Goal: Navigation & Orientation: Find specific page/section

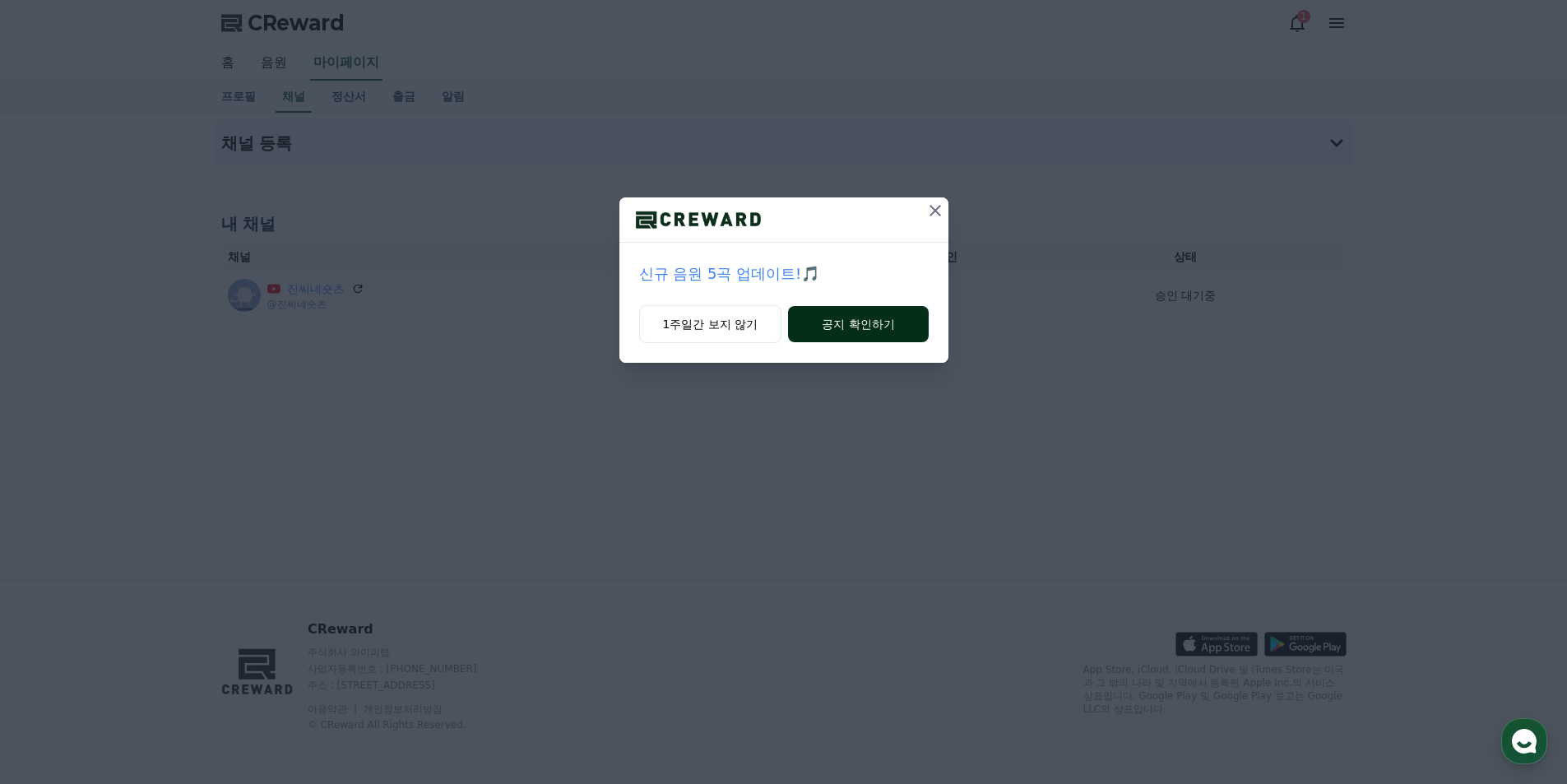
click at [881, 326] on button "공지 확인하기" at bounding box center [857, 325] width 140 height 37
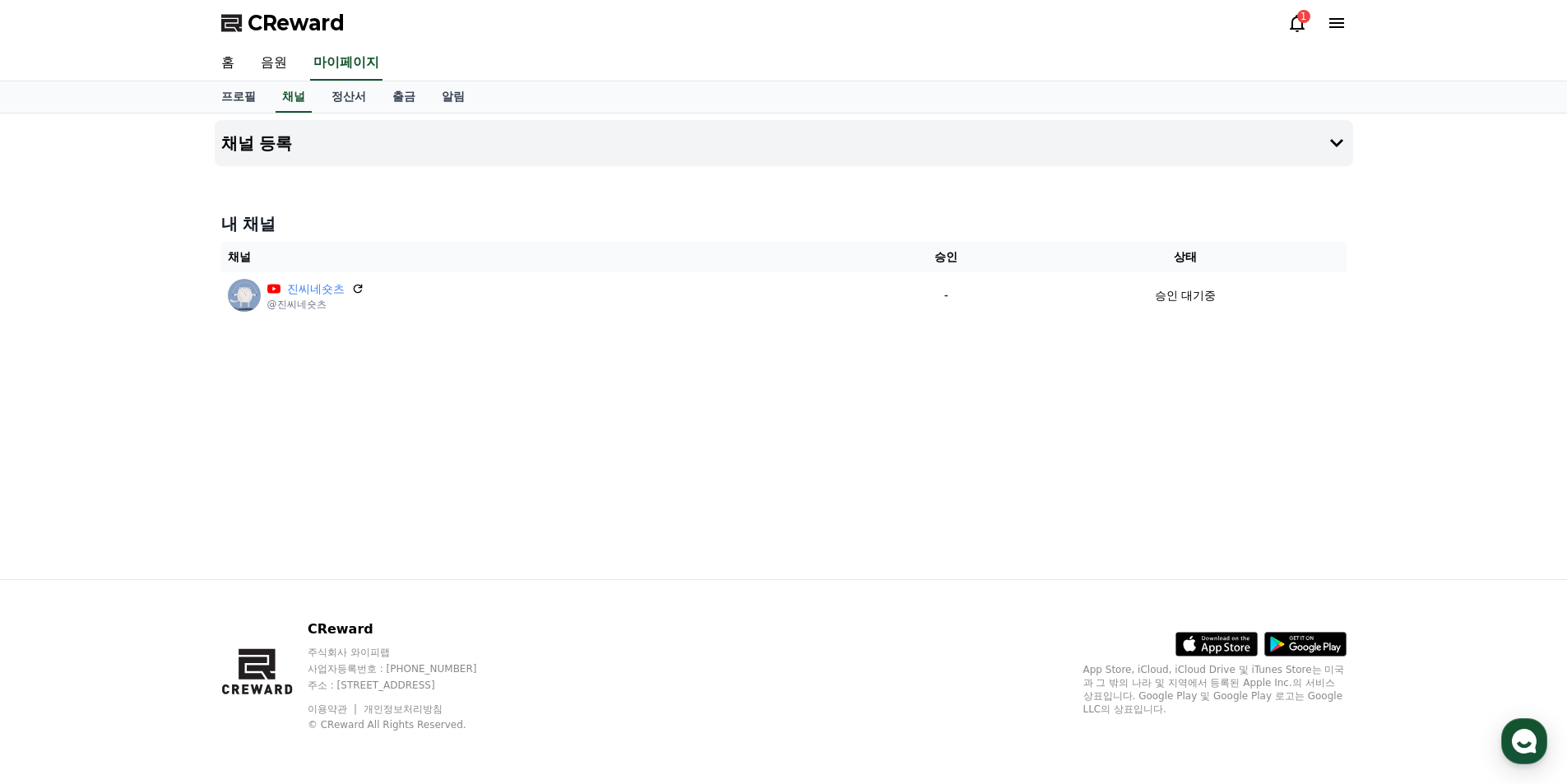
click at [710, 241] on div "내 채널 채널 승인 상태 진씨네숏츠 @진씨네숏츠 - 승인 대기중" at bounding box center [784, 265] width 1139 height 119
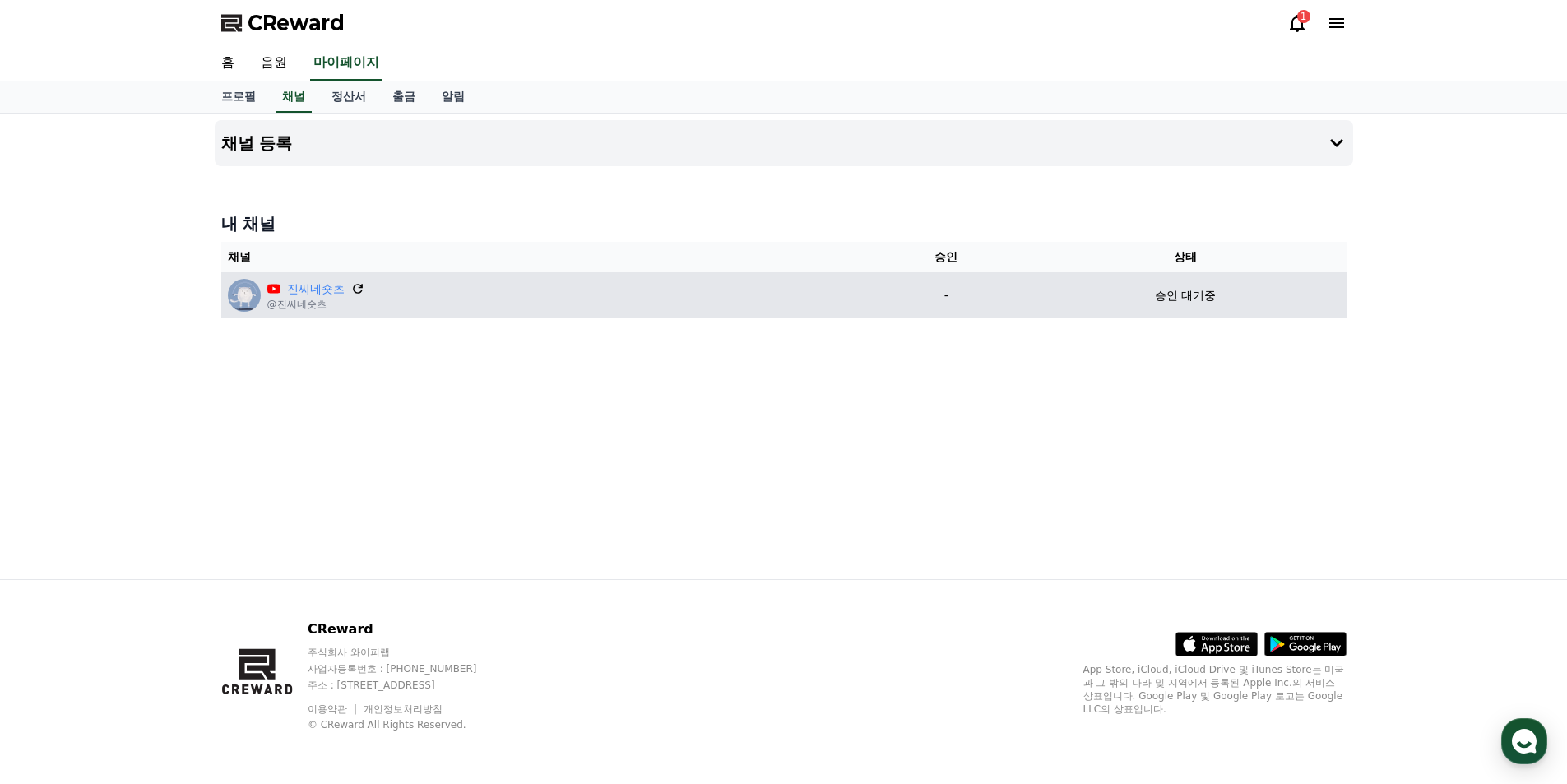
click at [358, 287] on icon at bounding box center [358, 288] width 15 height 15
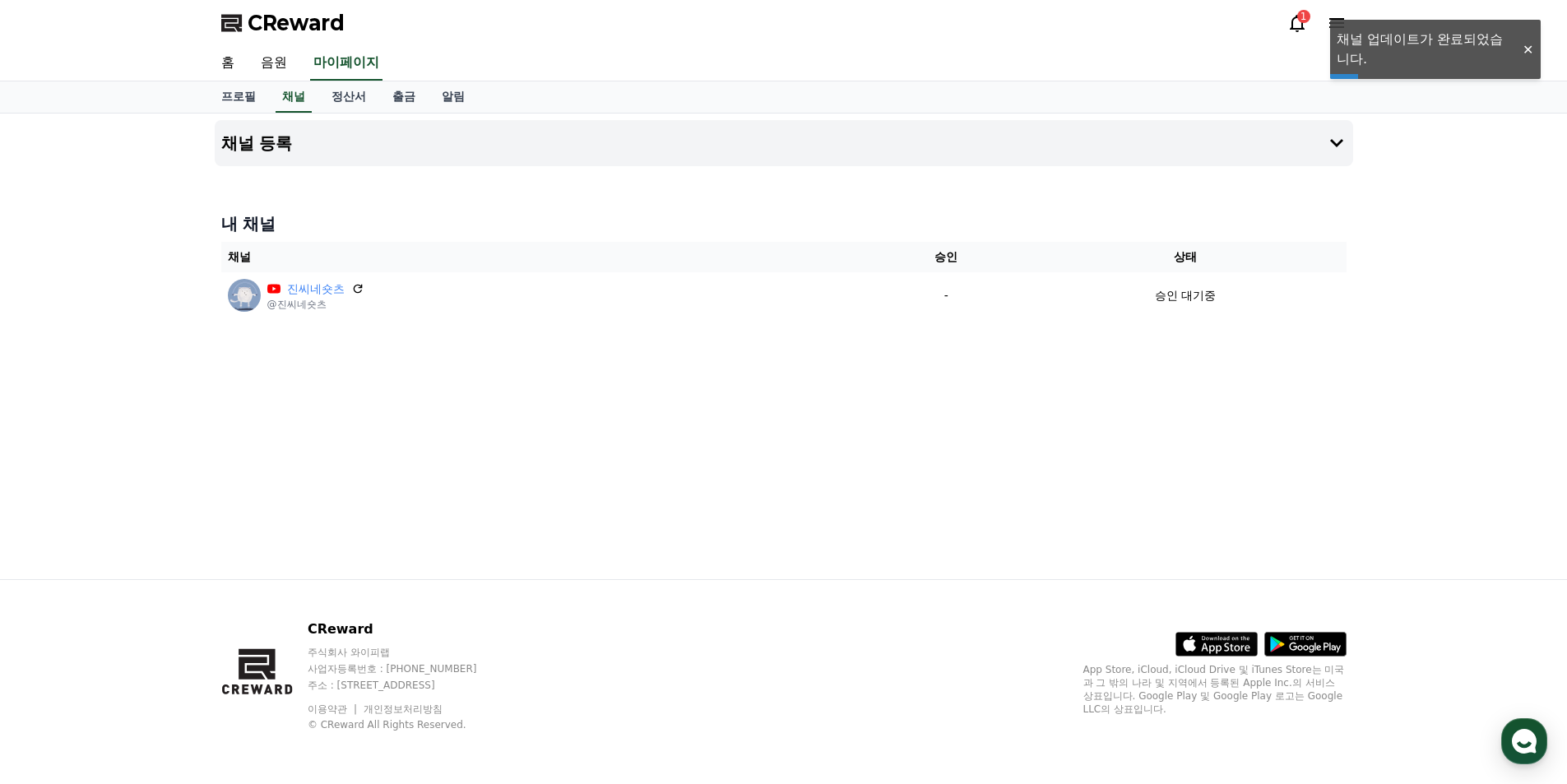
click at [1528, 52] on div at bounding box center [1528, 50] width 26 height 16
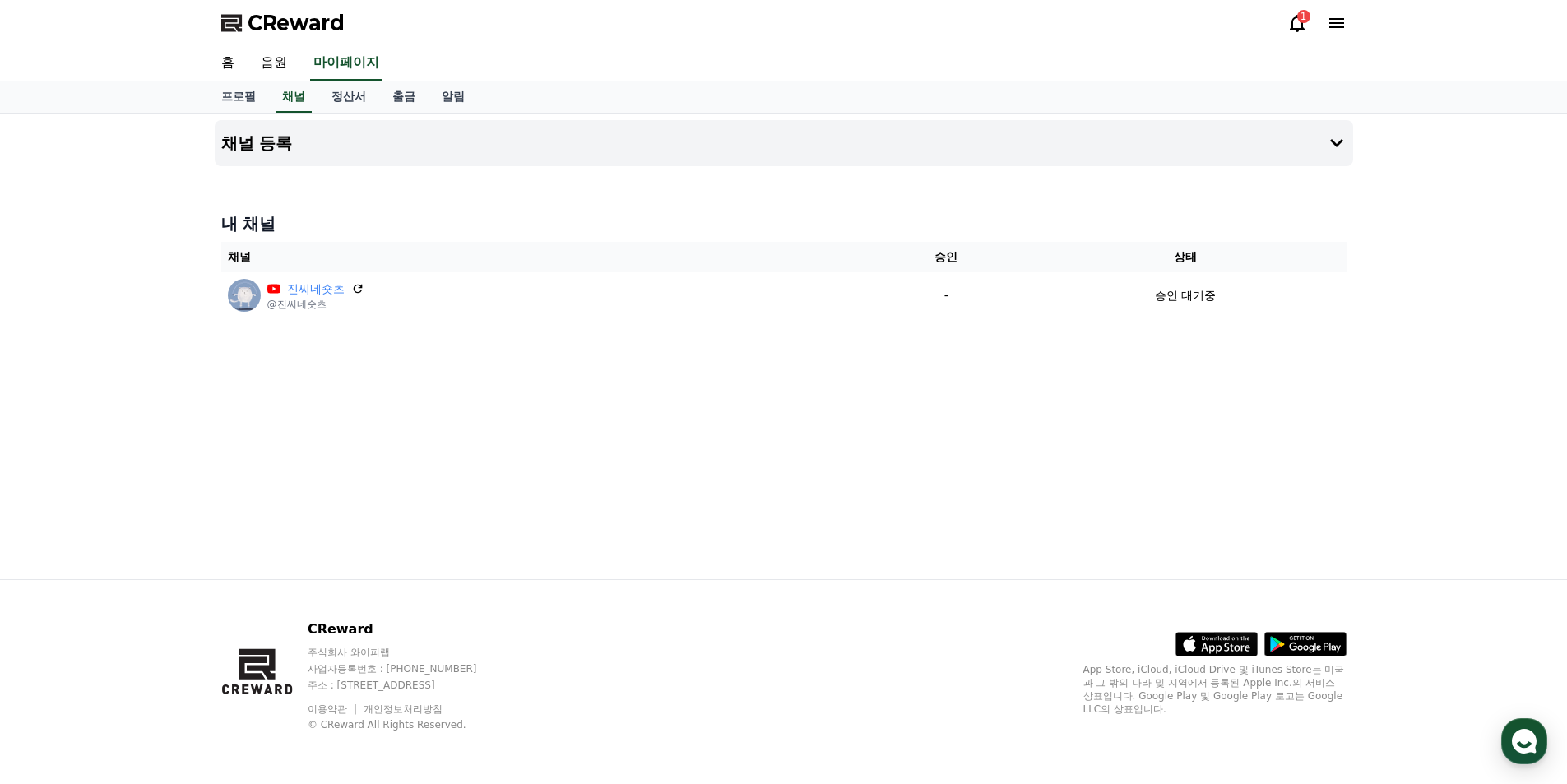
click at [1283, 33] on div "CReward 1" at bounding box center [784, 23] width 1152 height 46
click at [1295, 25] on icon at bounding box center [1297, 23] width 20 height 20
click at [373, 103] on link "정산서" at bounding box center [349, 97] width 61 height 31
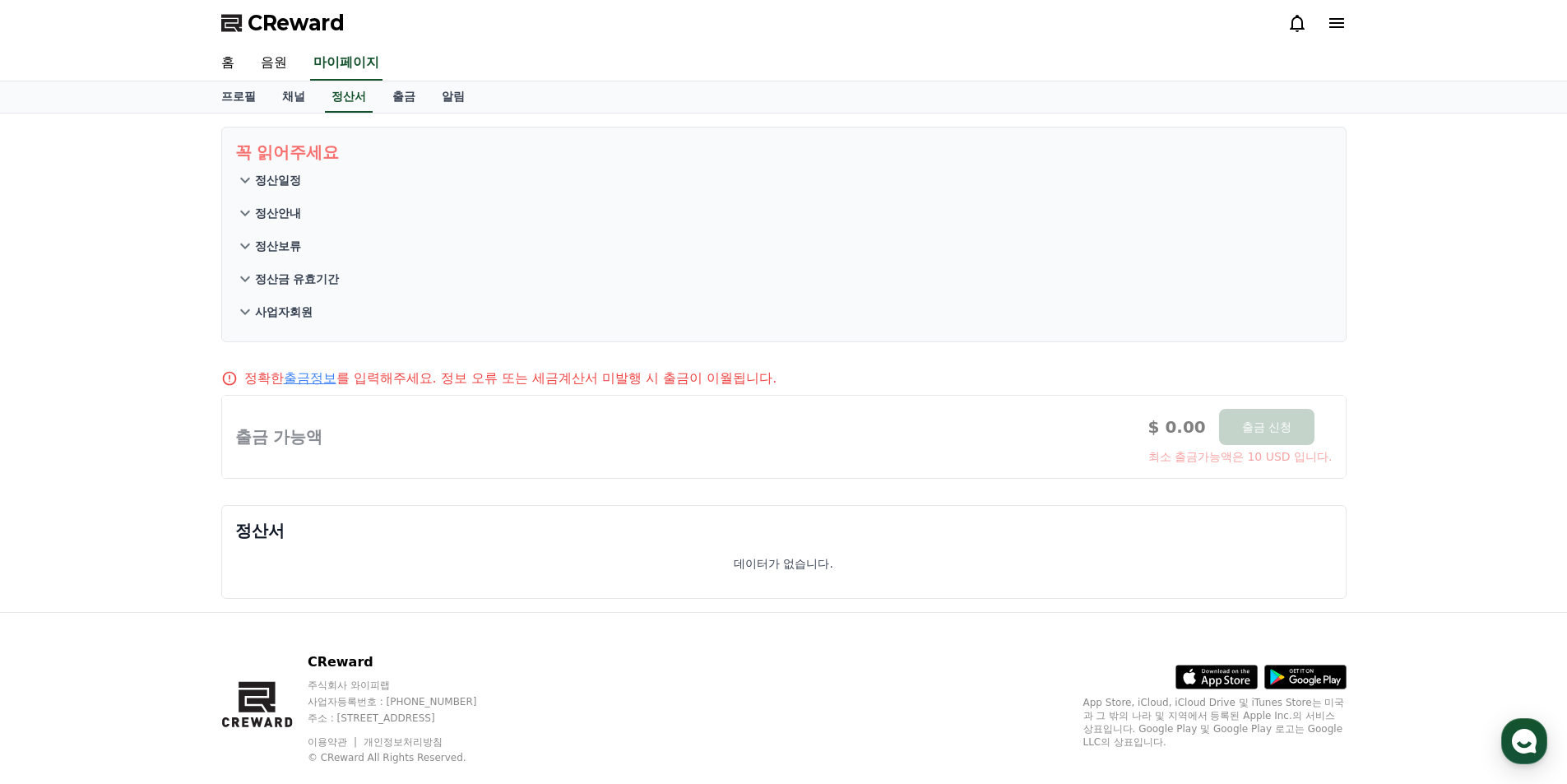
click at [267, 174] on p "정산일정" at bounding box center [278, 180] width 46 height 17
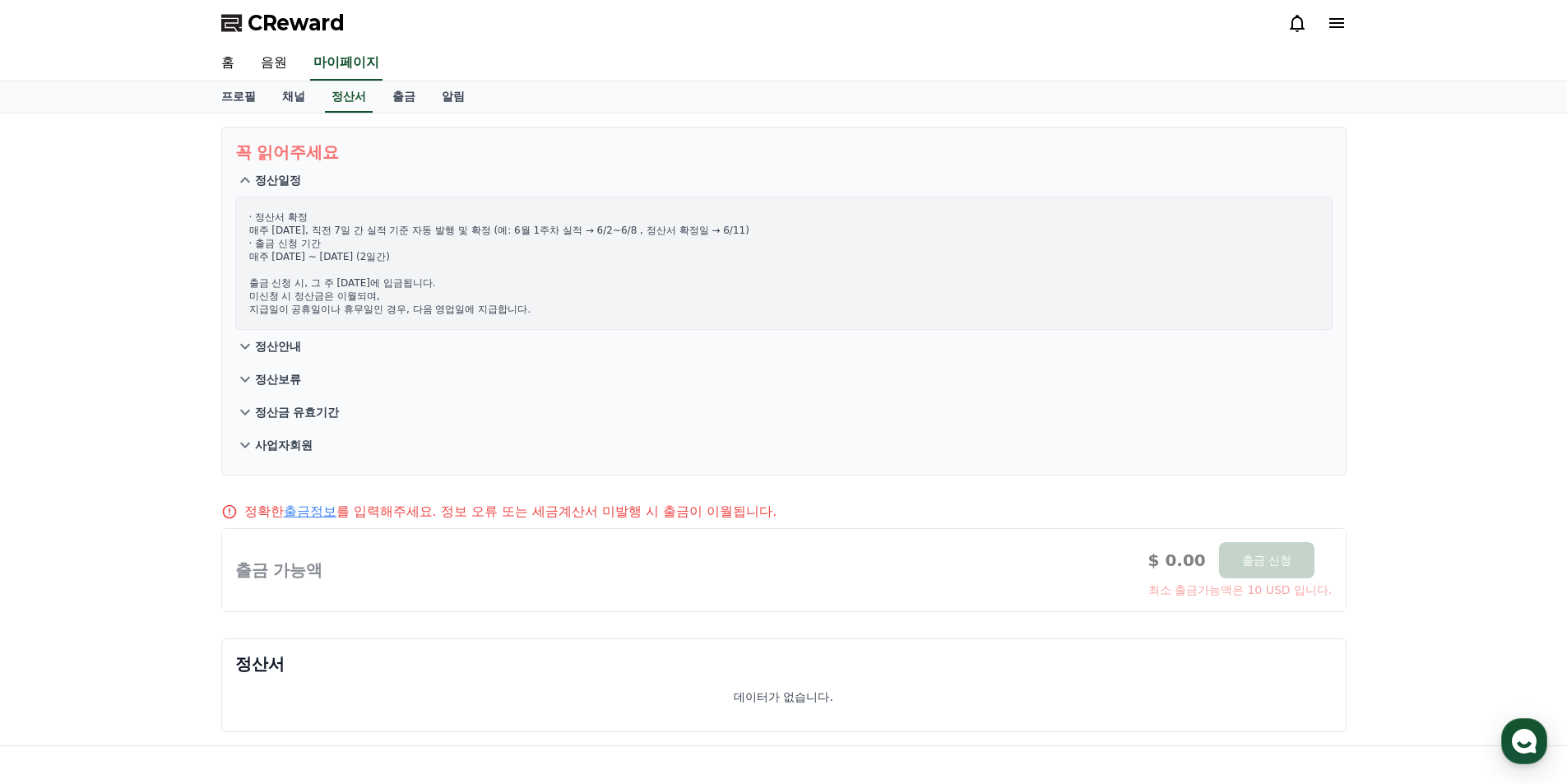
click at [281, 174] on p "정산일정" at bounding box center [278, 180] width 46 height 17
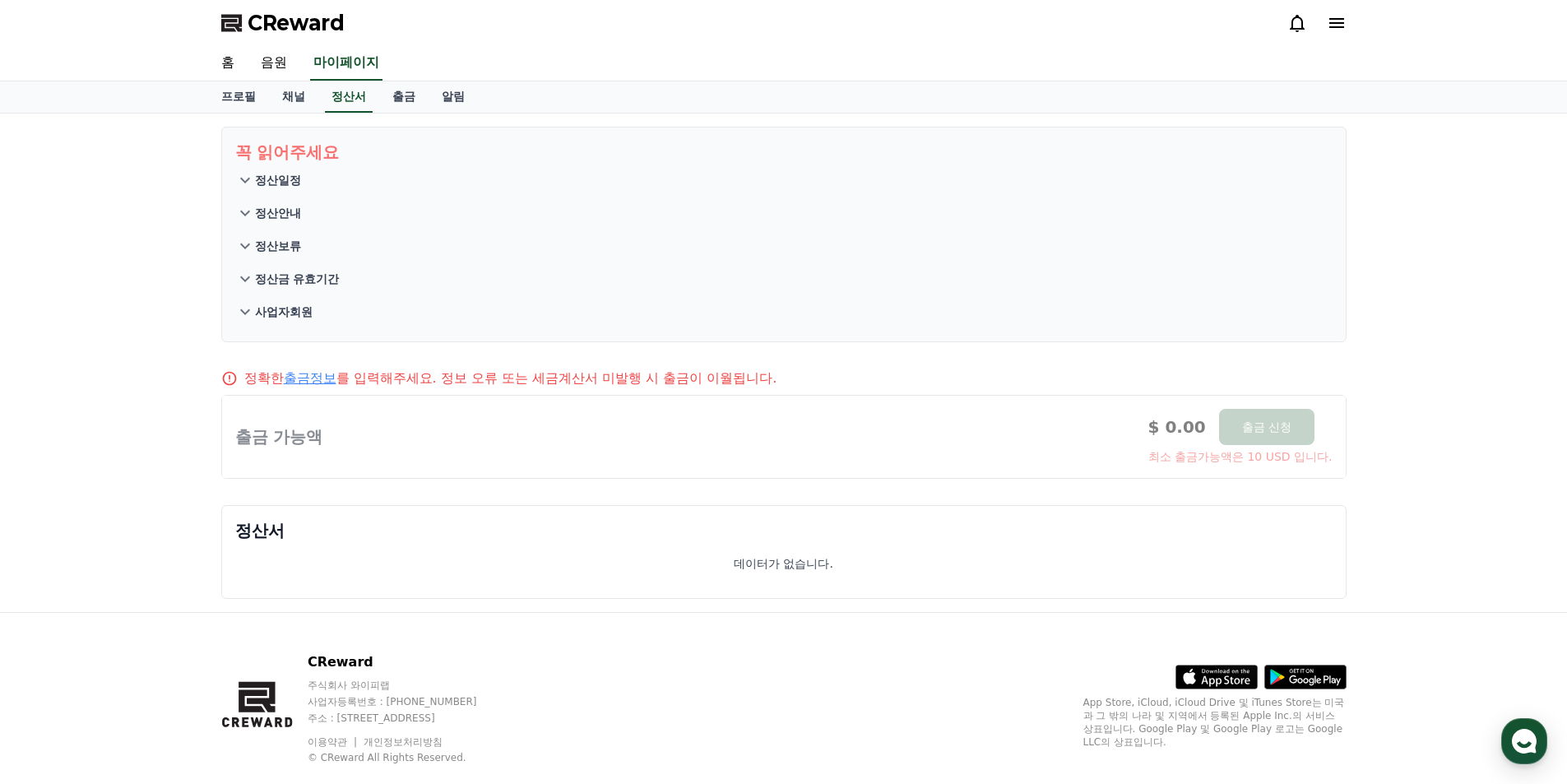
click at [382, 115] on div "꼭 읽어주세요 정산일정 정산안내 정산보류 정산금 유효기간 사업자회원 정확한 출금정보 를 입력해주세요. 정보 오류 또는 세금계산서 미발행 시 출…" at bounding box center [784, 362] width 1152 height 499
click at [393, 98] on link "출금" at bounding box center [404, 97] width 50 height 31
click at [350, 103] on link "정산서" at bounding box center [349, 97] width 61 height 31
click at [279, 106] on link "채널" at bounding box center [293, 97] width 50 height 31
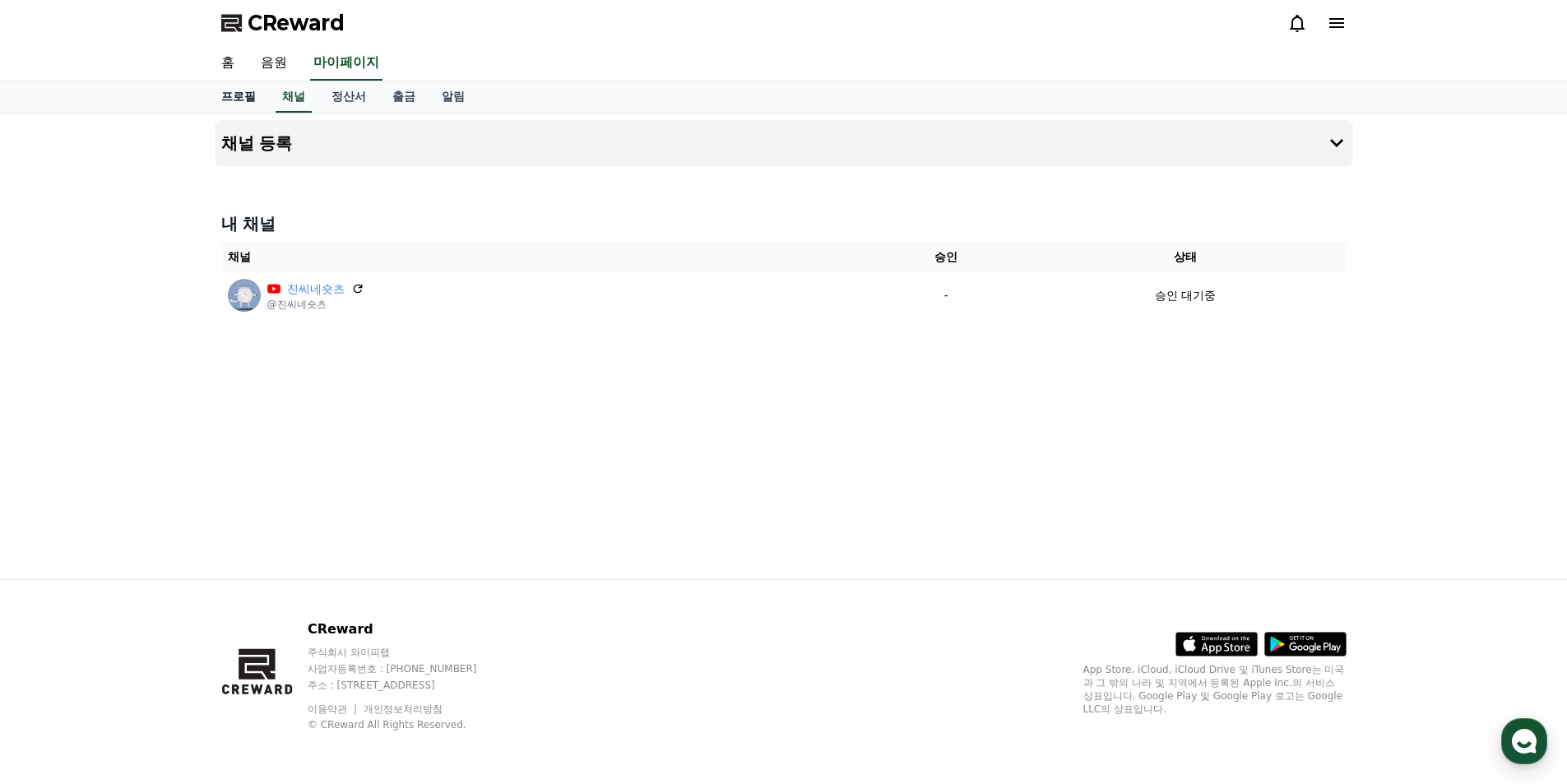
click at [233, 107] on link "프로필" at bounding box center [239, 97] width 61 height 31
select select "**********"
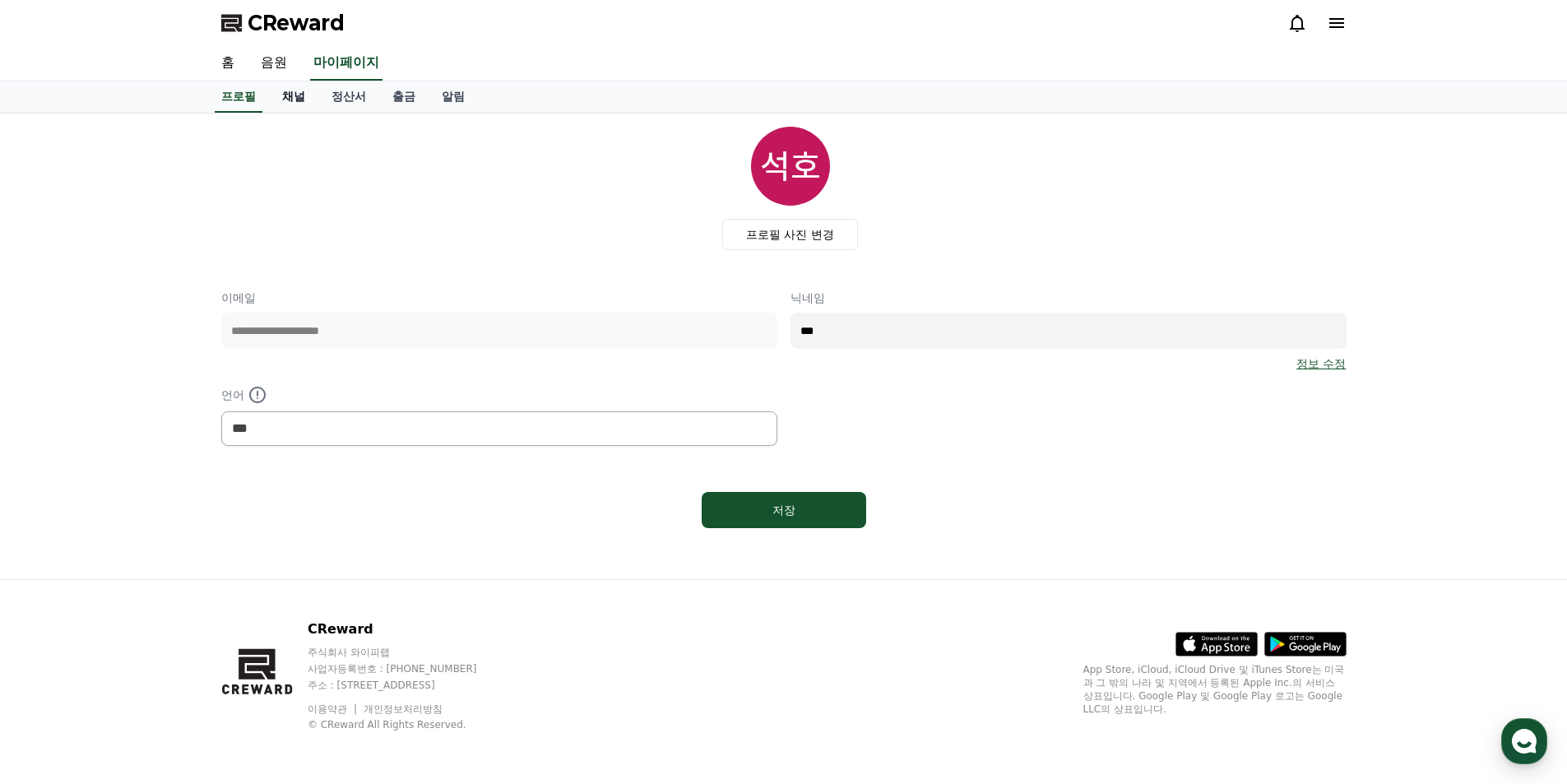
click at [290, 102] on link "채널" at bounding box center [293, 97] width 50 height 31
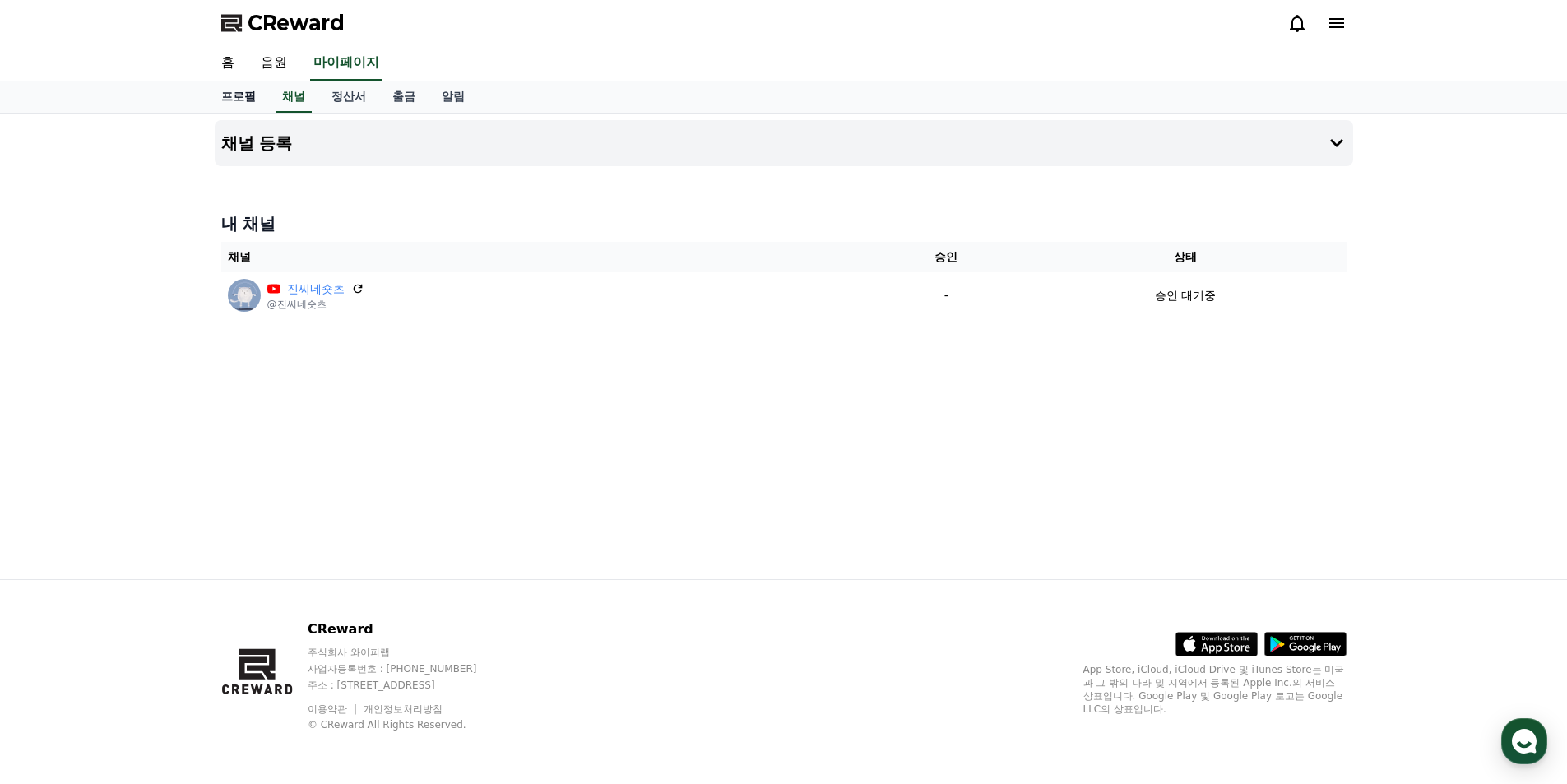
click at [236, 103] on link "프로필" at bounding box center [239, 97] width 61 height 31
select select "**********"
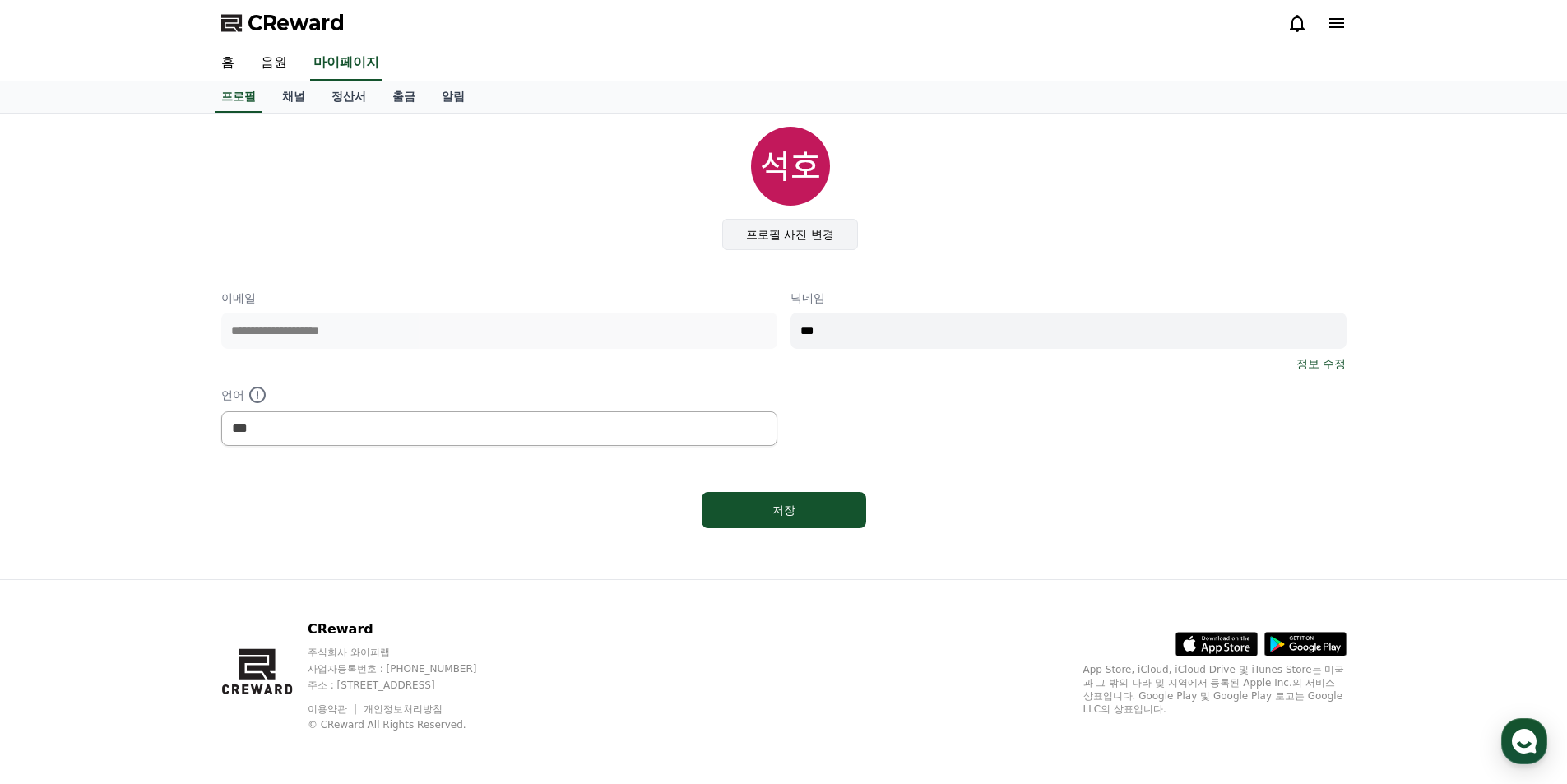
click at [788, 223] on label "프로필 사진 변경" at bounding box center [790, 234] width 136 height 31
click at [0, 0] on input "프로필 사진 변경" at bounding box center [0, 0] width 0 height 0
click at [286, 97] on link "채널" at bounding box center [293, 97] width 50 height 31
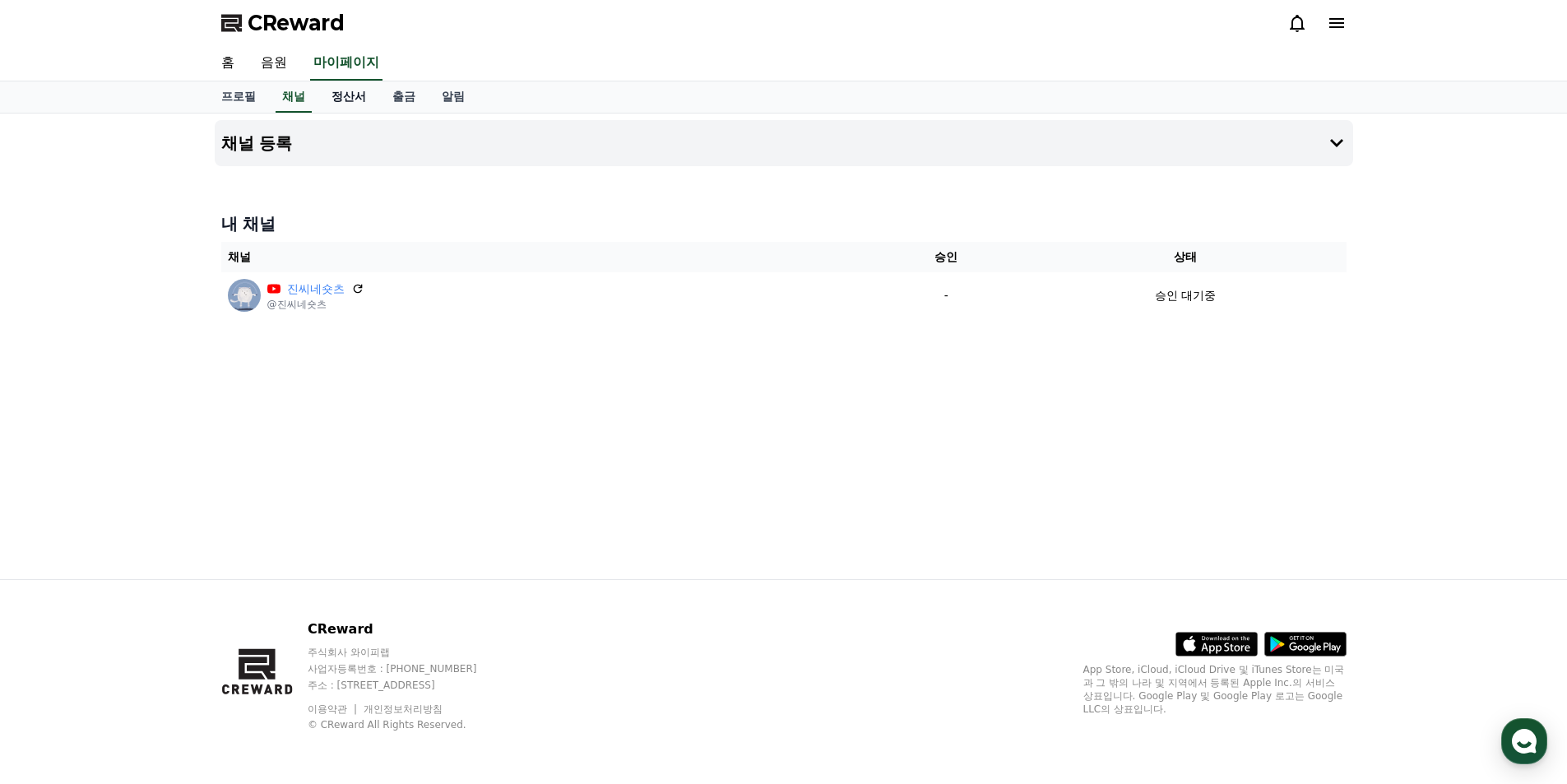
click at [340, 98] on link "정산서" at bounding box center [349, 97] width 61 height 31
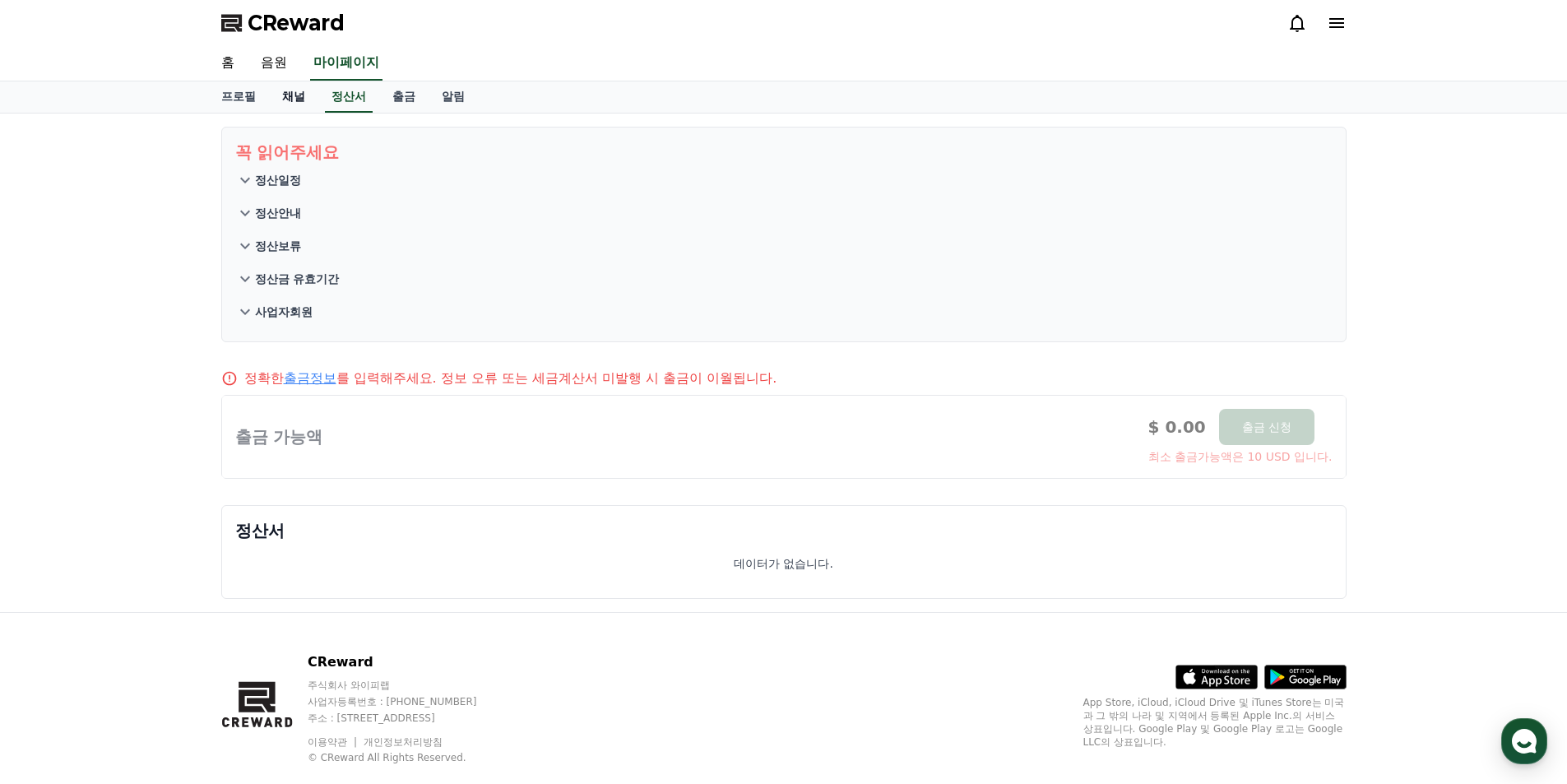
click at [300, 100] on link "채널" at bounding box center [293, 97] width 50 height 31
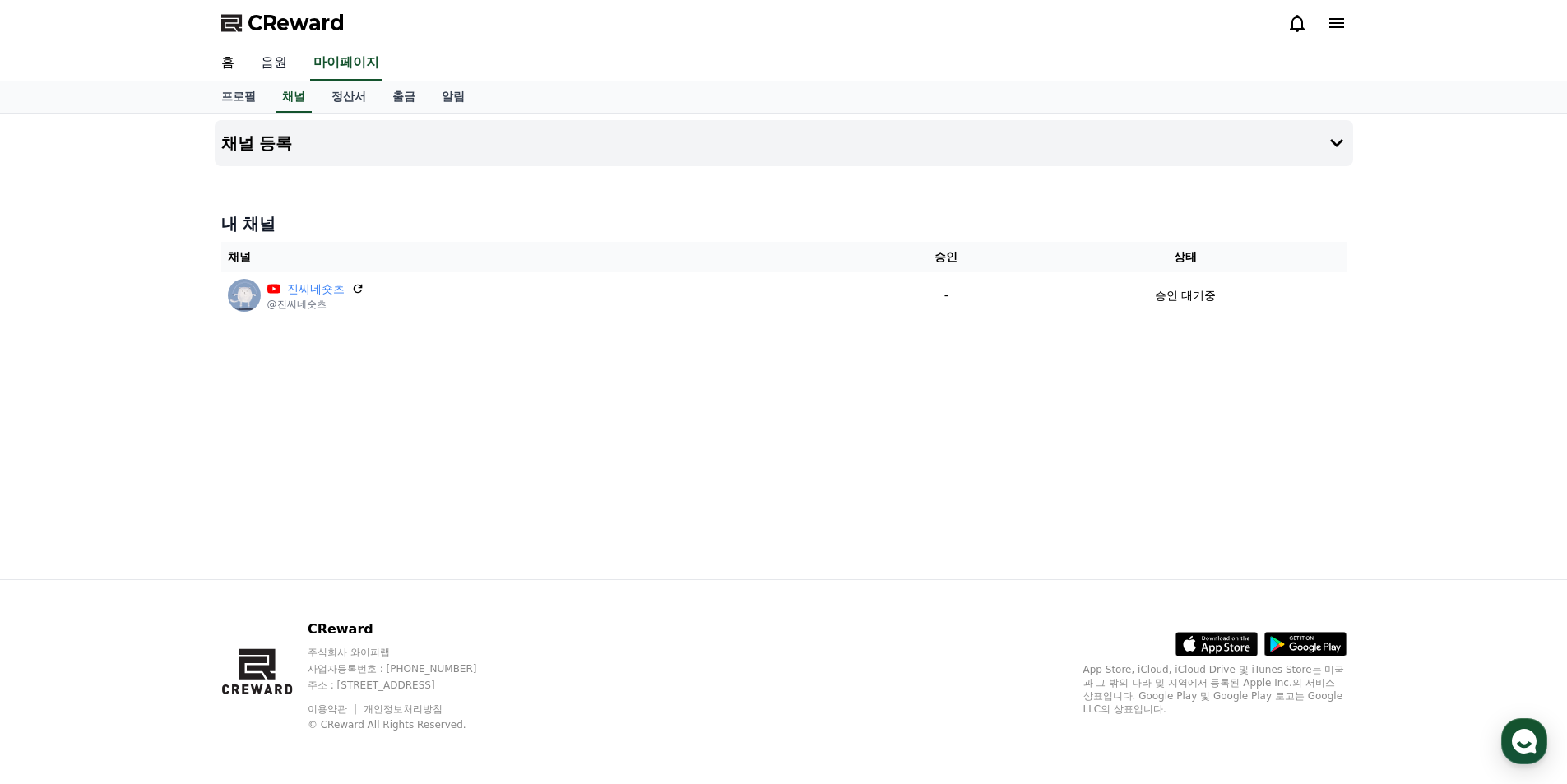
click at [278, 65] on link "음원" at bounding box center [273, 64] width 52 height 35
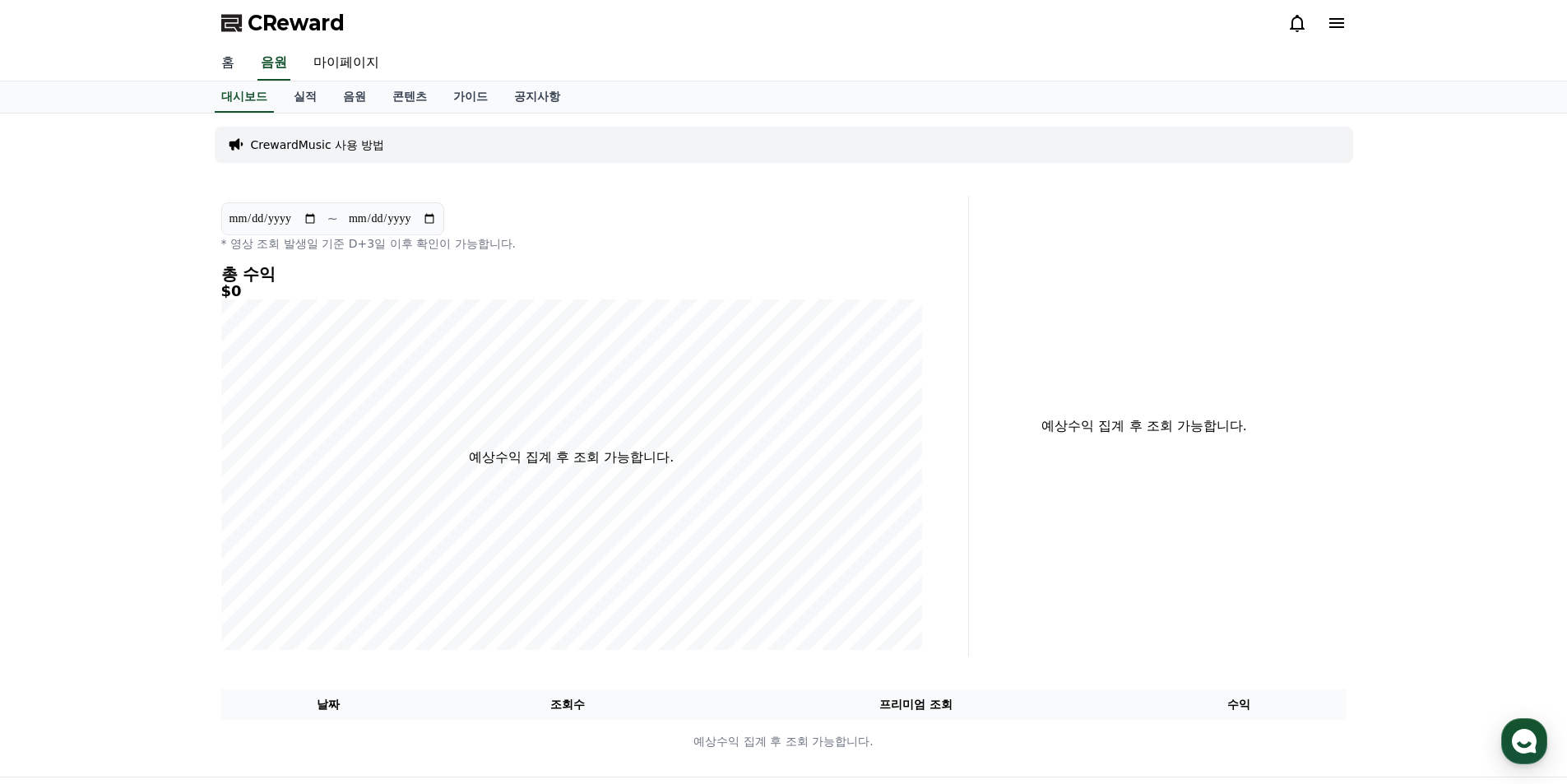
click at [233, 65] on link "홈" at bounding box center [227, 64] width 39 height 35
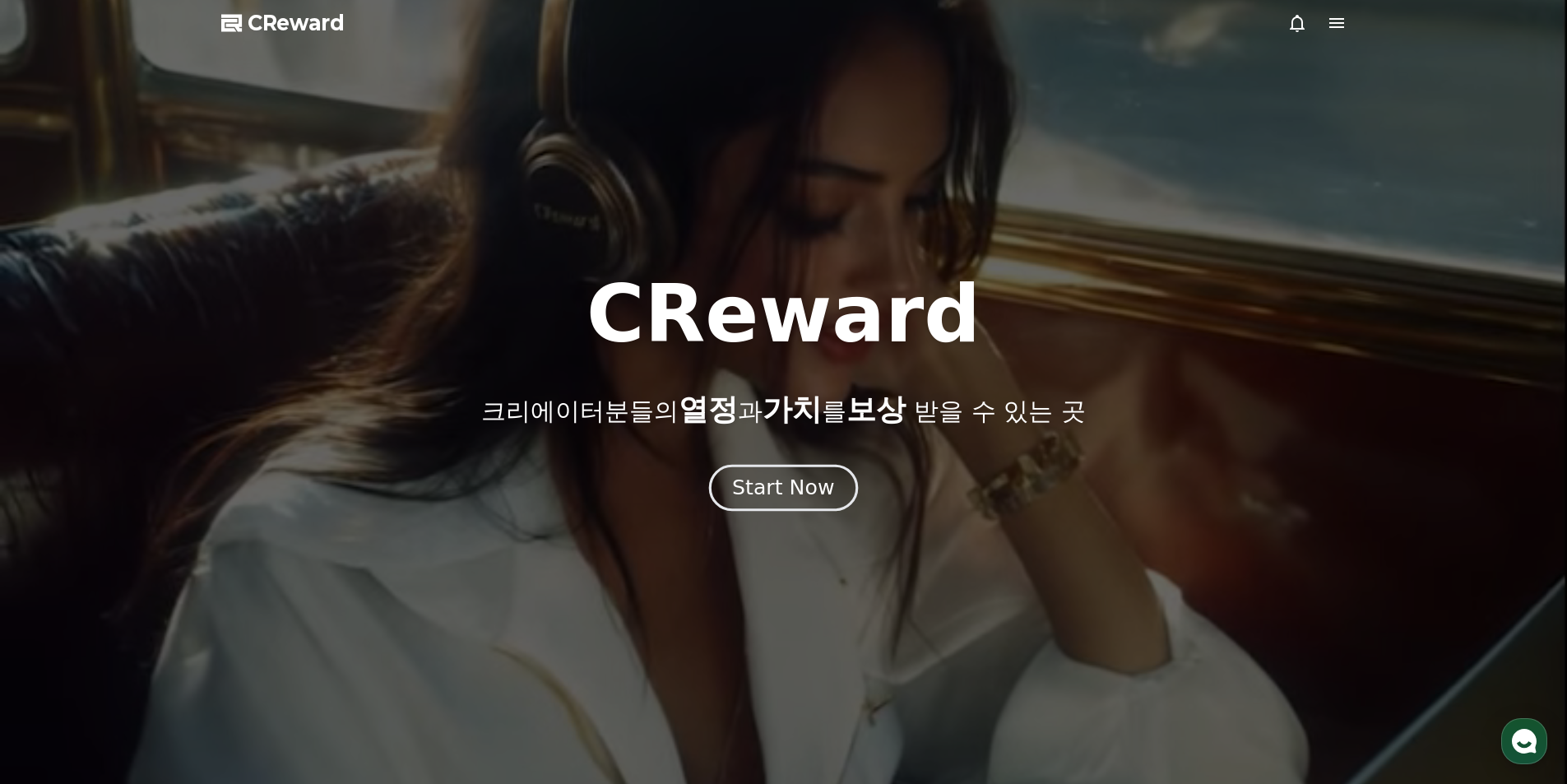
click at [788, 486] on div "Start Now" at bounding box center [783, 487] width 102 height 28
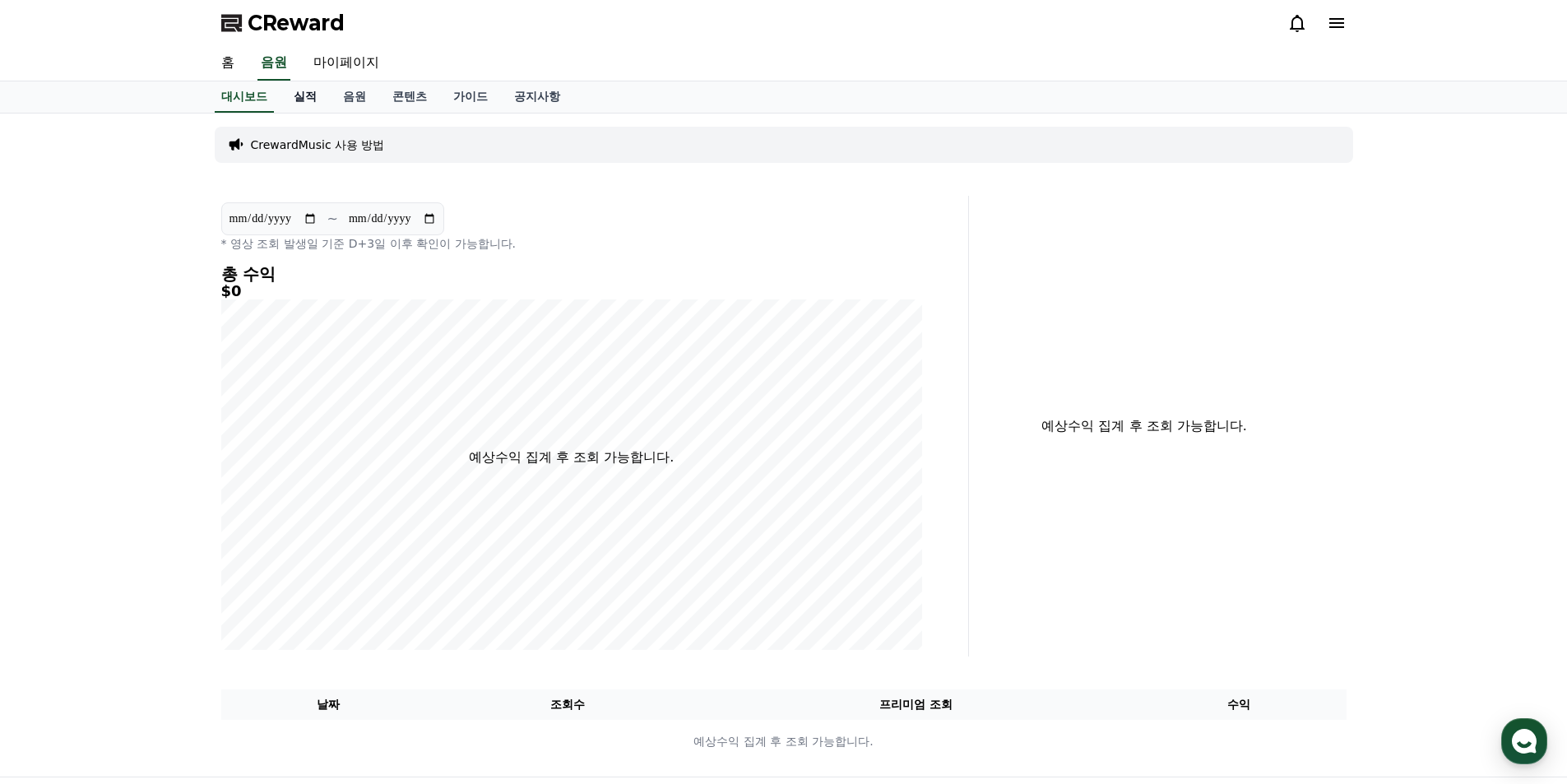
click at [316, 102] on link "실적" at bounding box center [305, 97] width 50 height 31
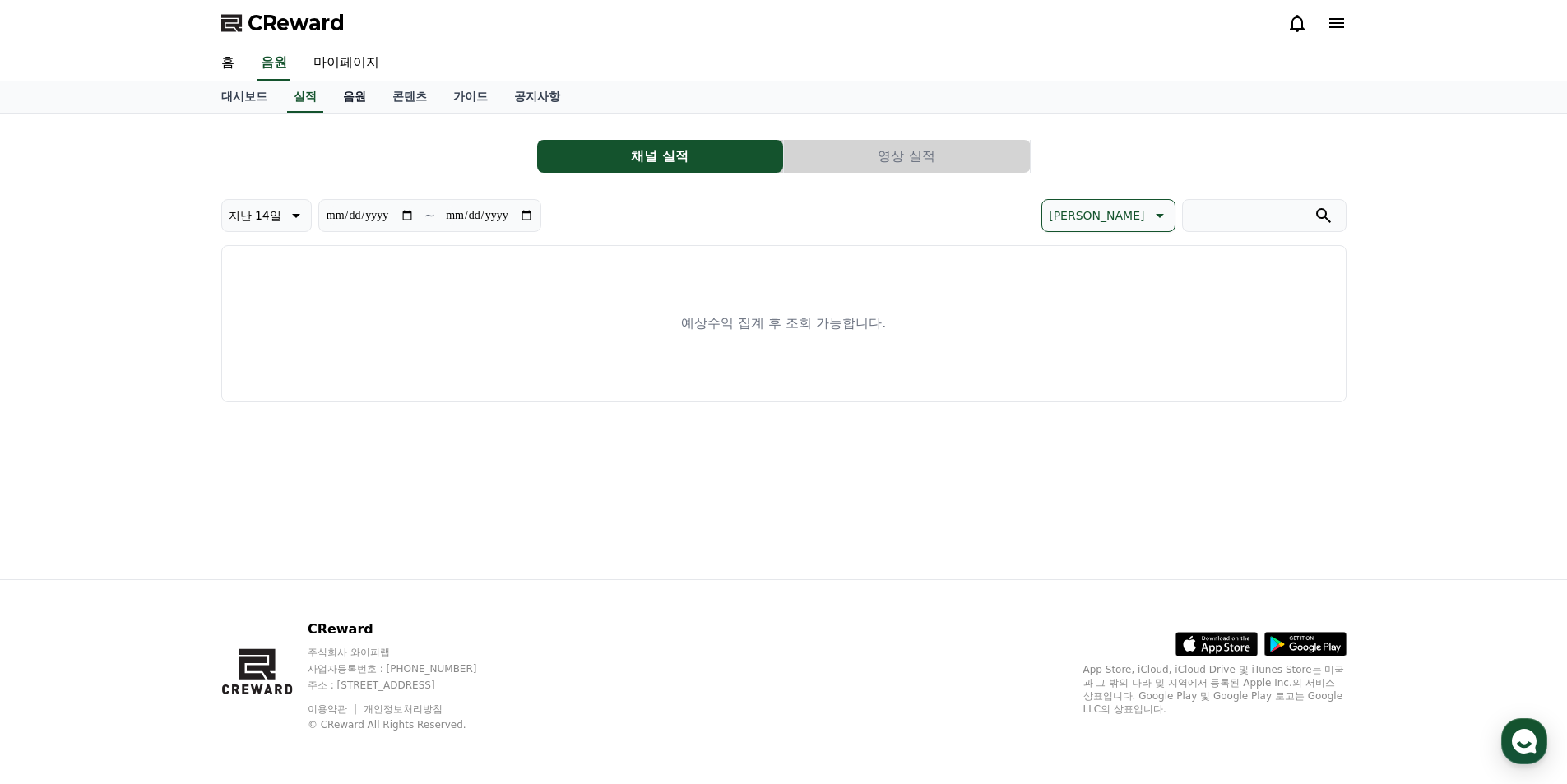
click at [346, 101] on link "음원" at bounding box center [354, 97] width 50 height 31
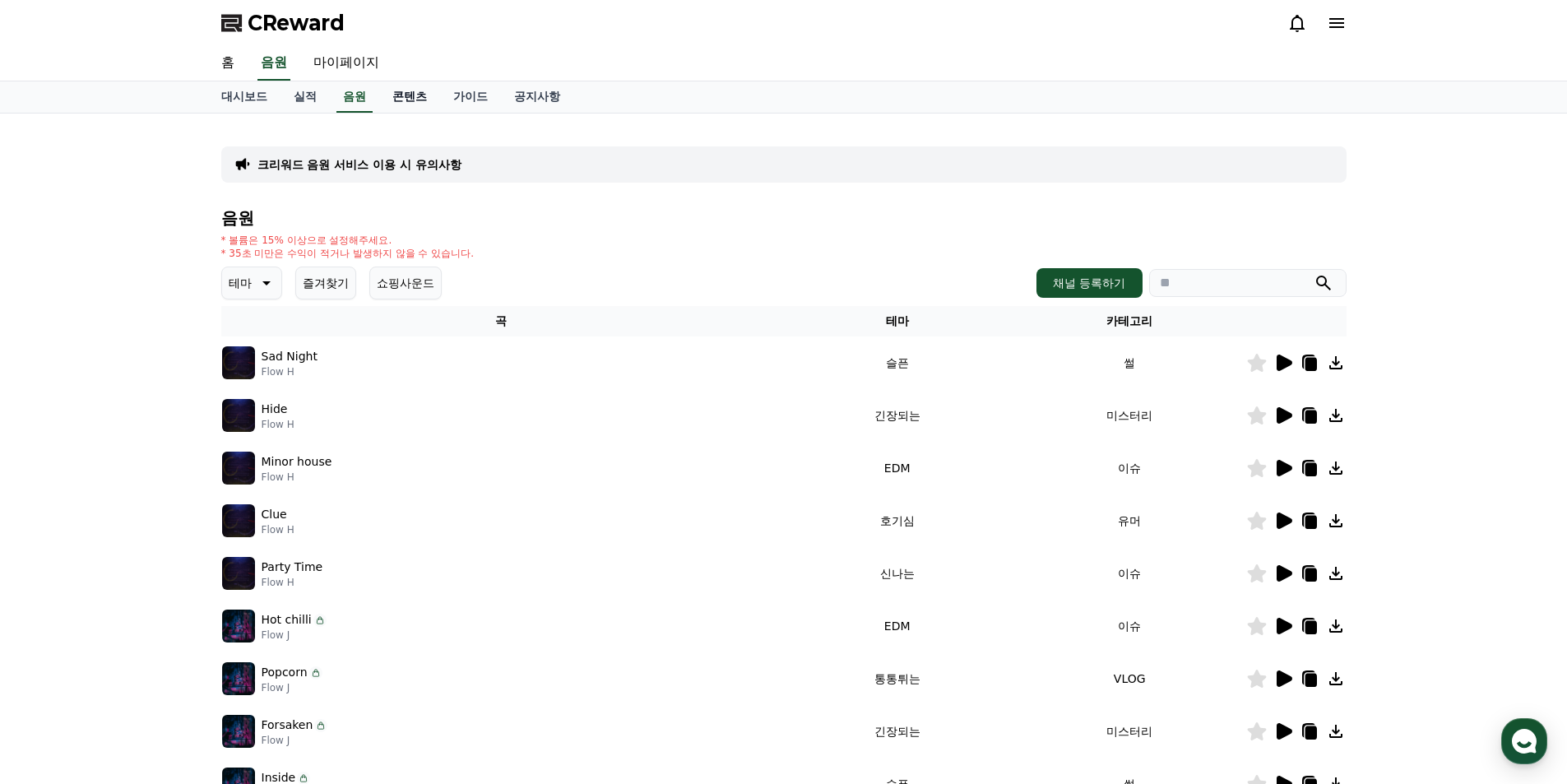
click at [424, 98] on link "콘텐츠" at bounding box center [410, 97] width 61 height 31
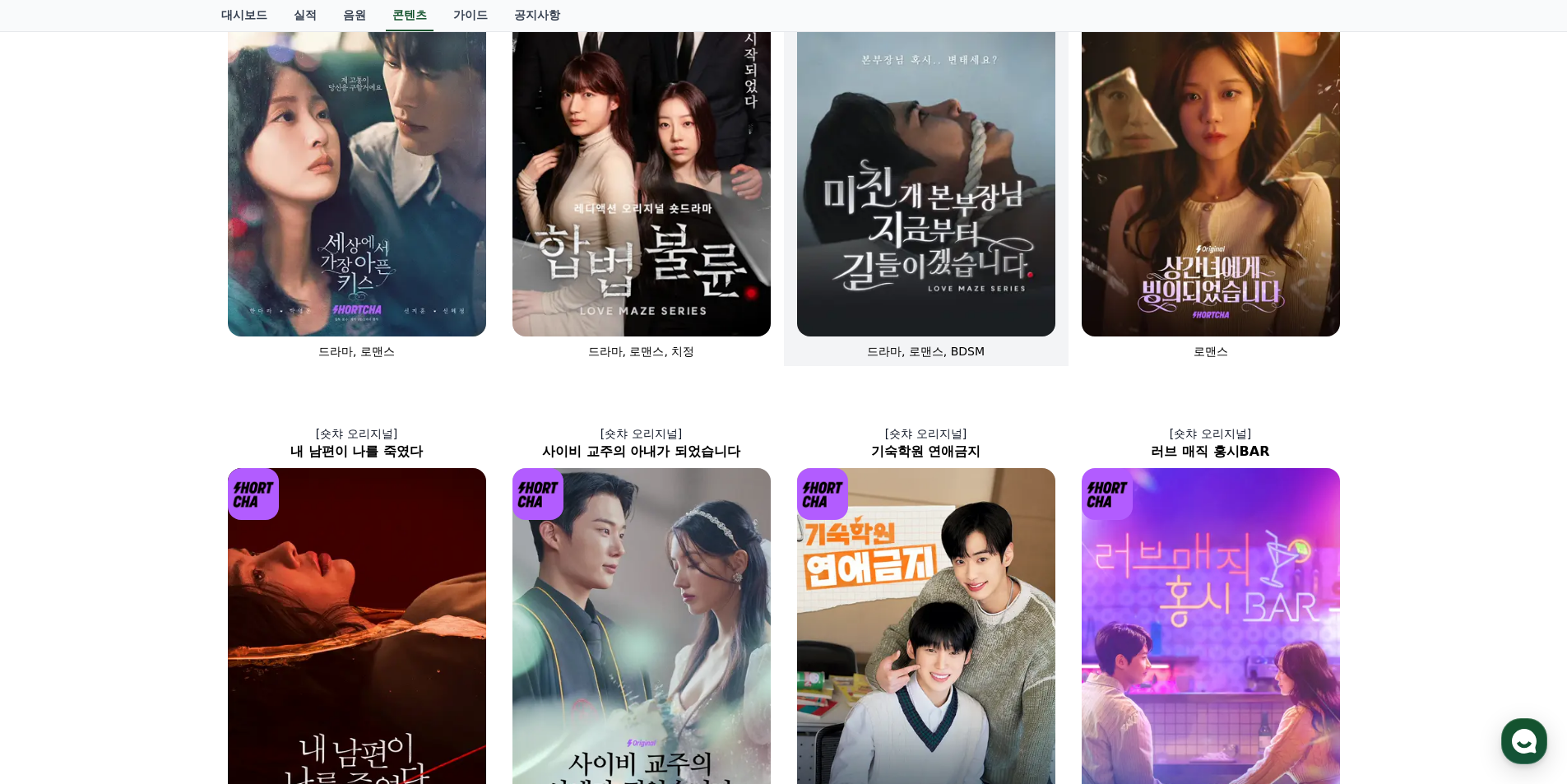
scroll to position [155, 0]
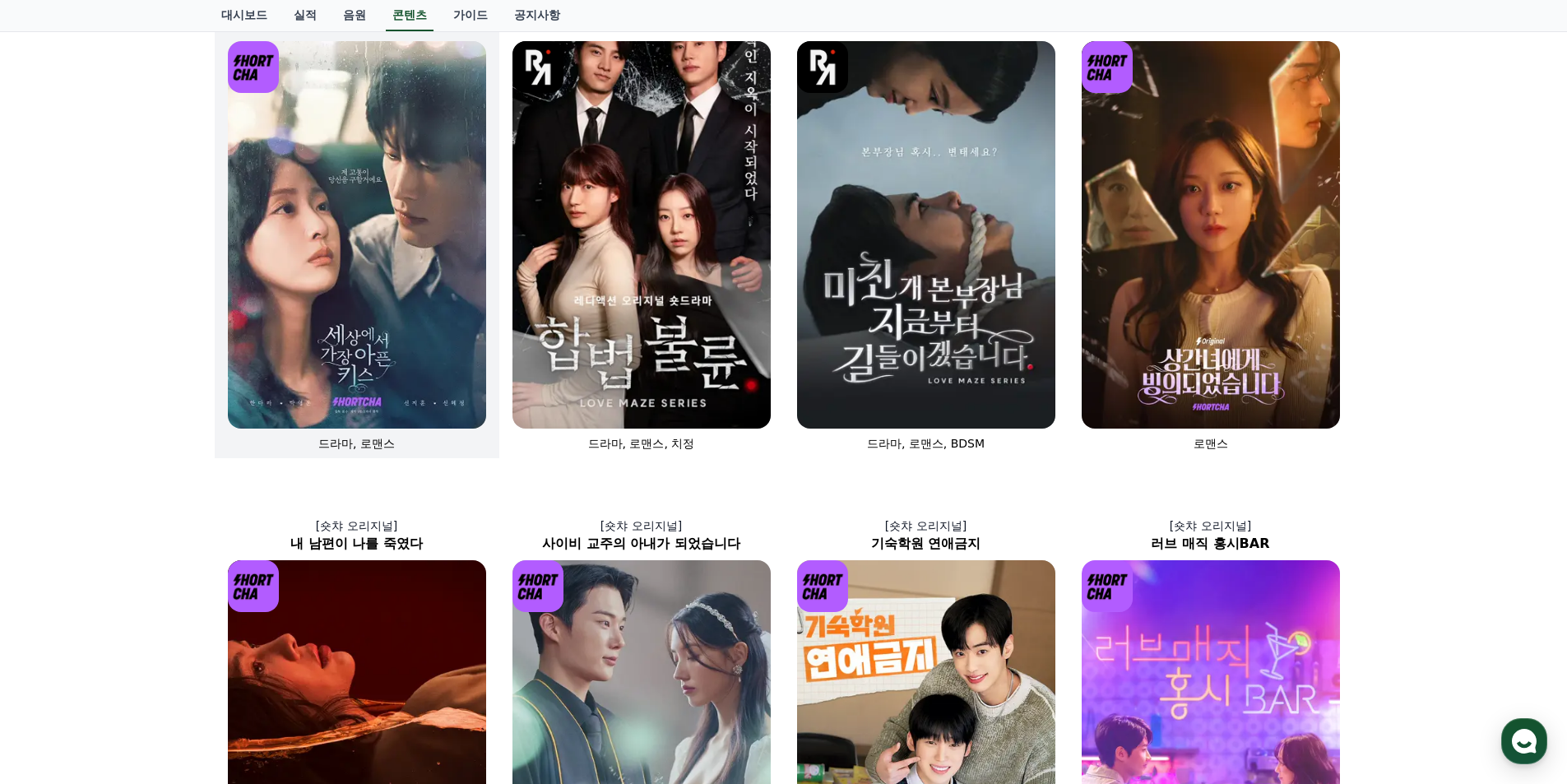
click at [394, 271] on img at bounding box center [357, 234] width 259 height 387
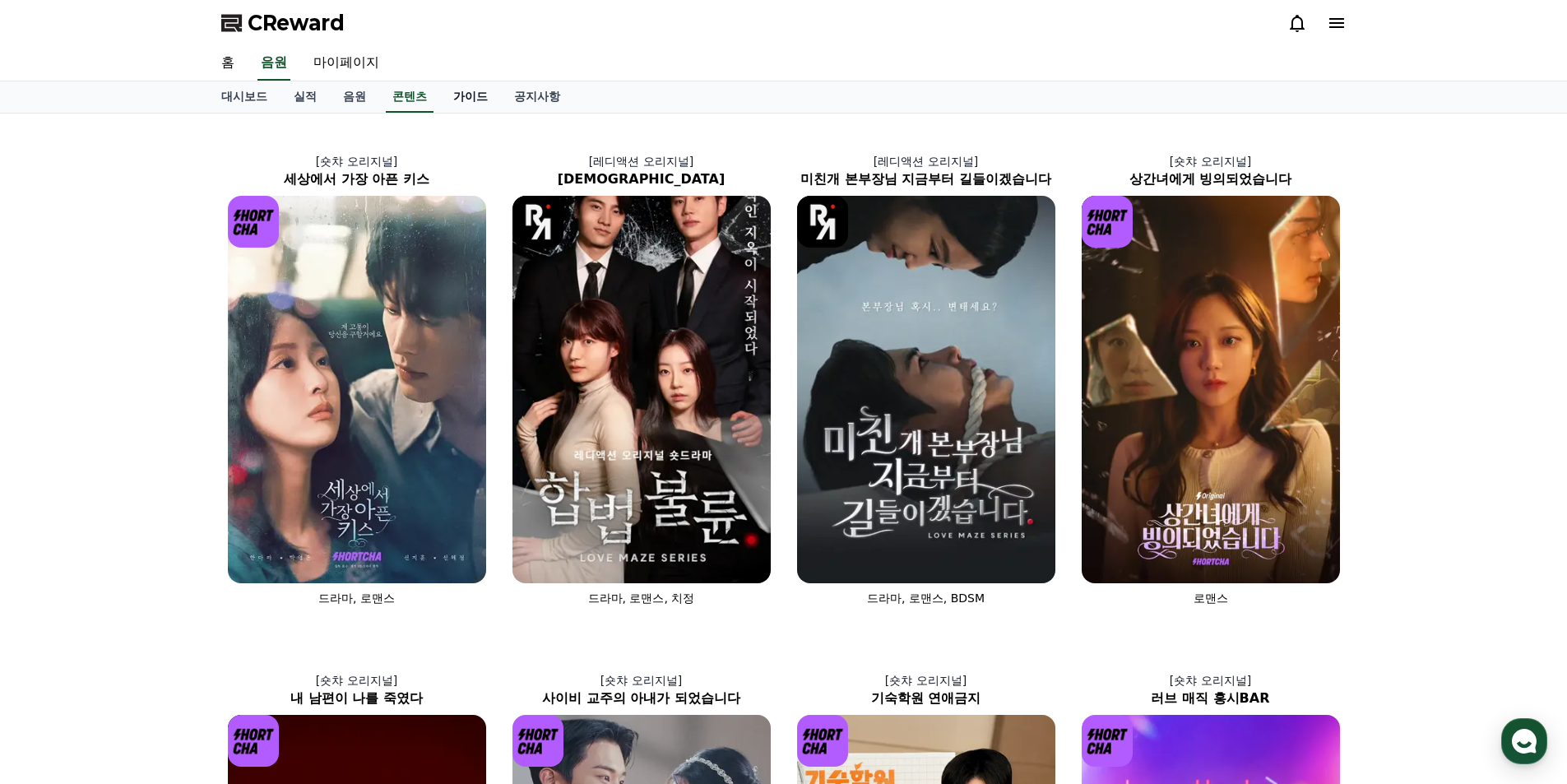
click at [483, 102] on link "가이드" at bounding box center [471, 97] width 61 height 31
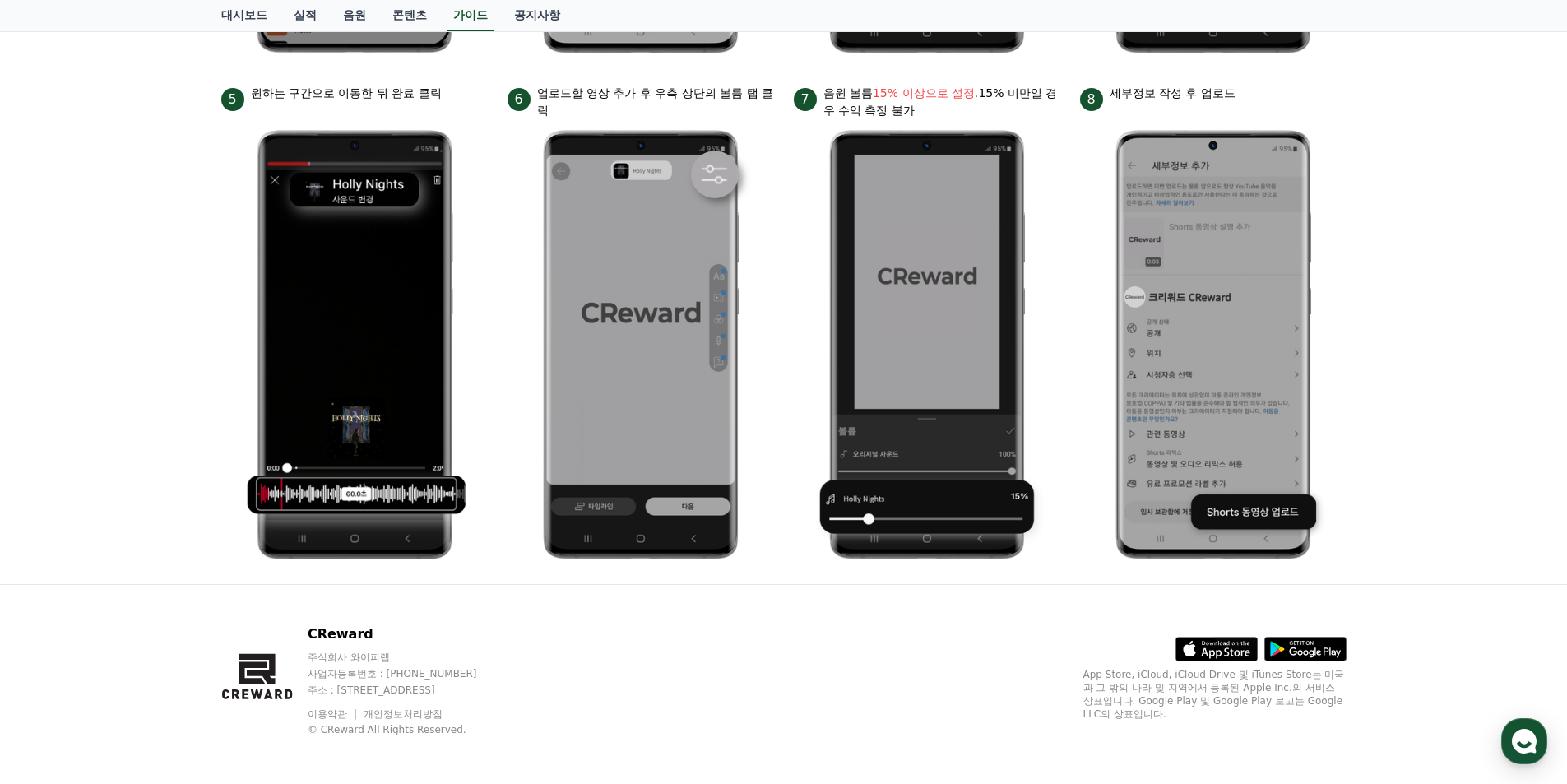
scroll to position [737, 0]
